Goal: Navigation & Orientation: Understand site structure

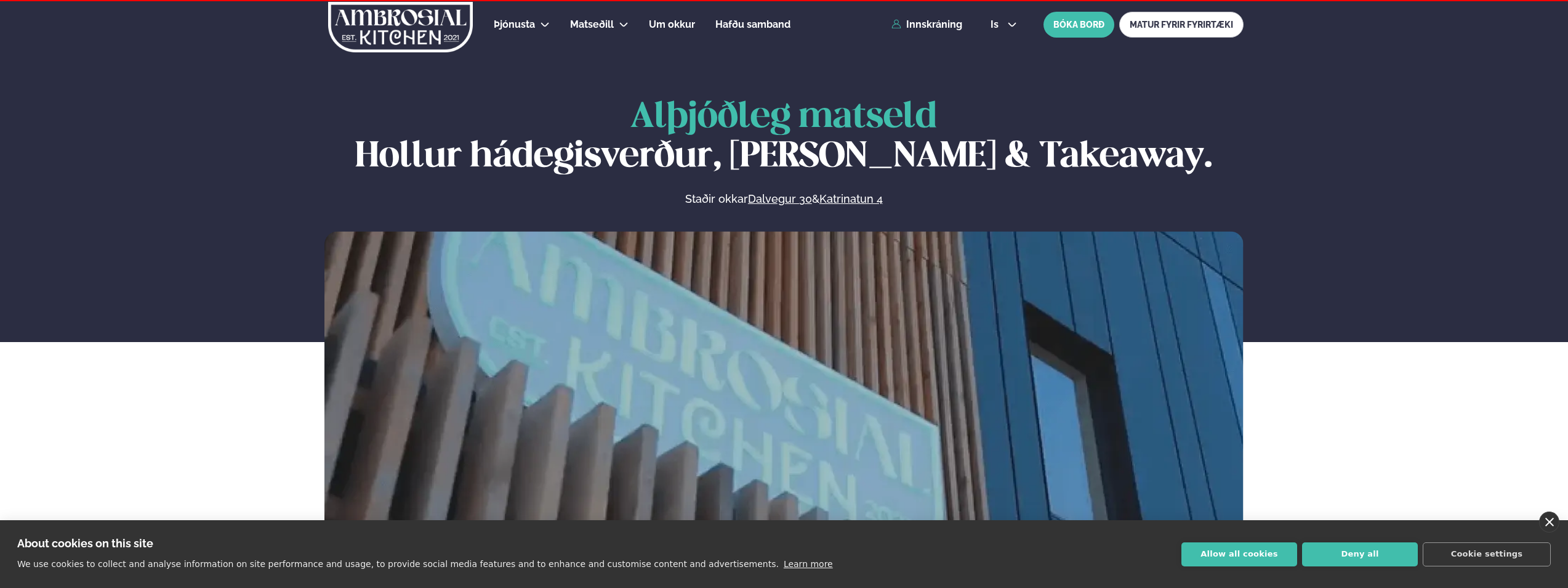
click at [1553, 518] on link "close" at bounding box center [1549, 522] width 20 height 21
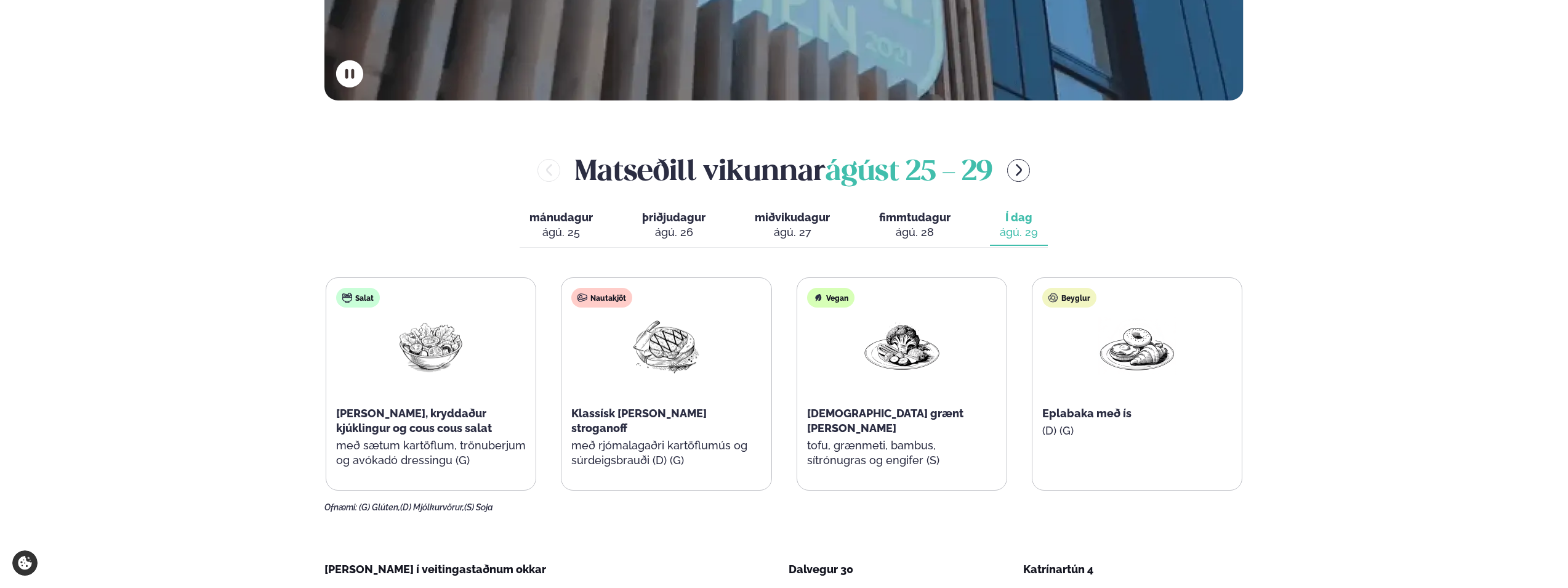
scroll to position [493, 0]
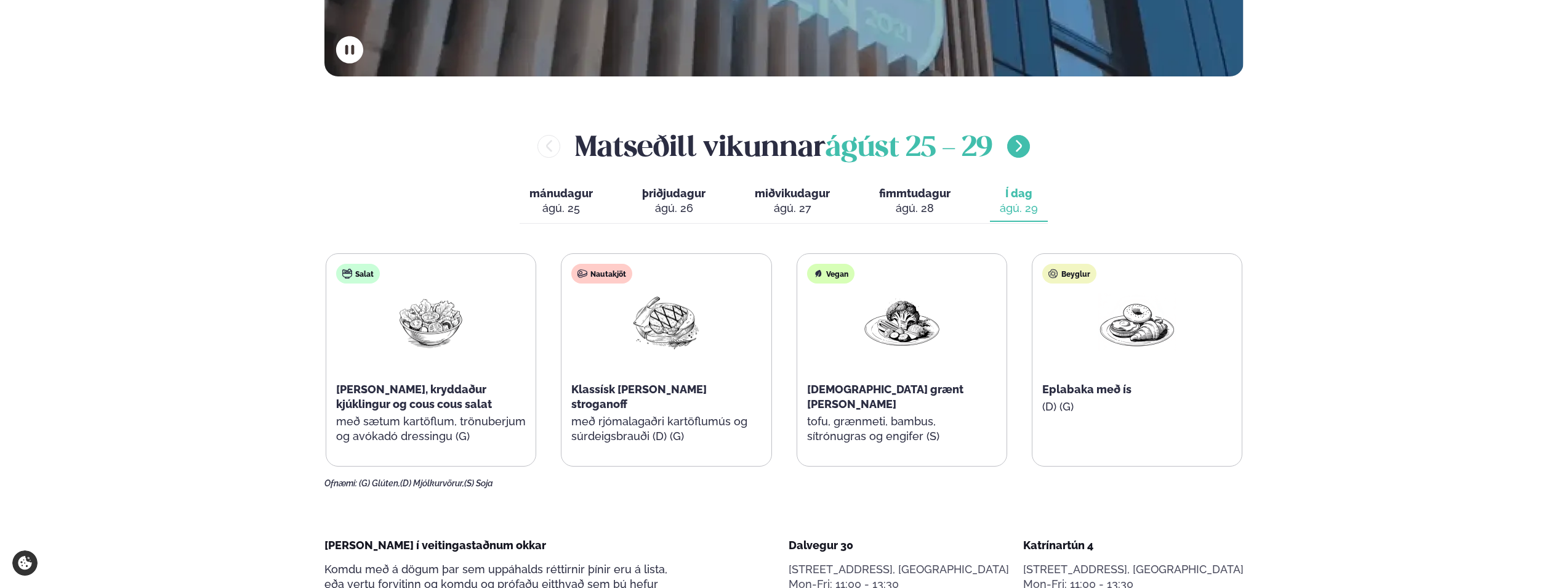
click at [1020, 154] on button "menu-btn-right" at bounding box center [1018, 146] width 23 height 23
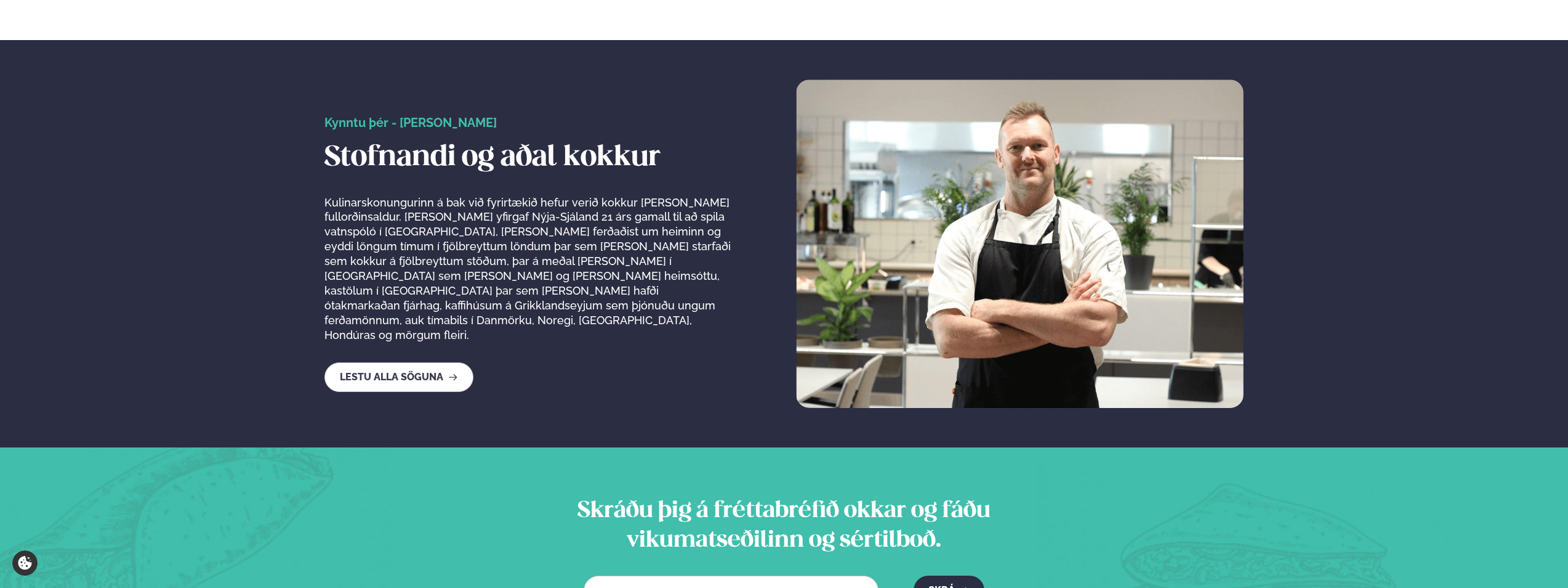
scroll to position [1910, 0]
